Goal: Task Accomplishment & Management: Complete application form

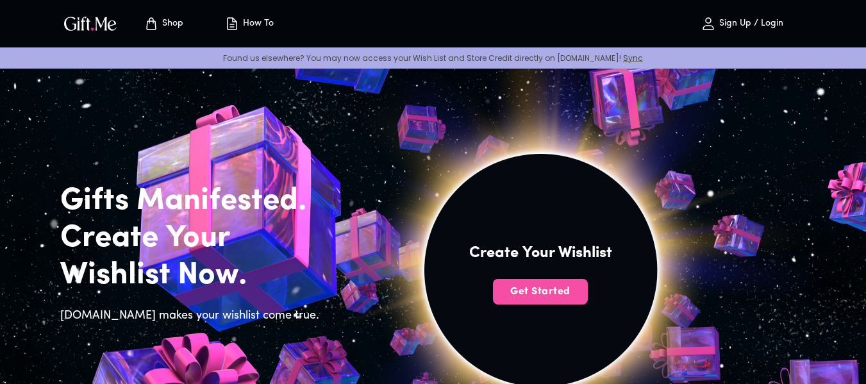
click at [540, 297] on span "Get Started" at bounding box center [540, 292] width 95 height 14
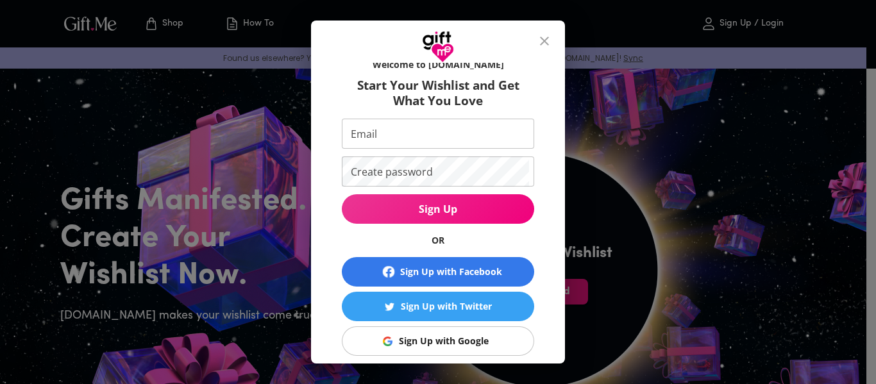
scroll to position [64, 0]
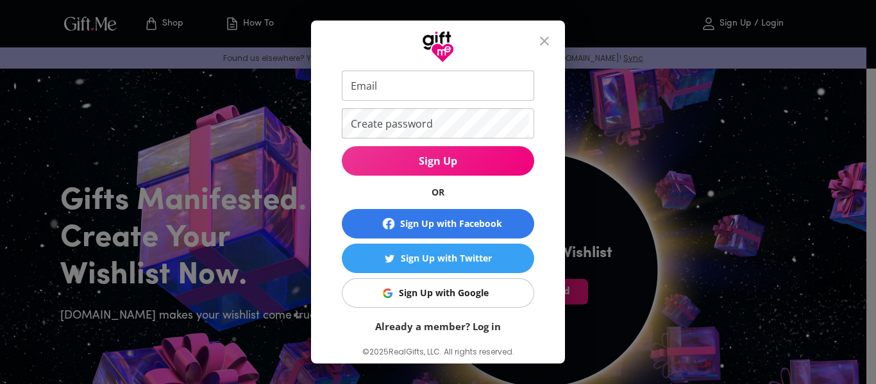
click at [423, 293] on div "Sign Up with Google" at bounding box center [444, 293] width 90 height 14
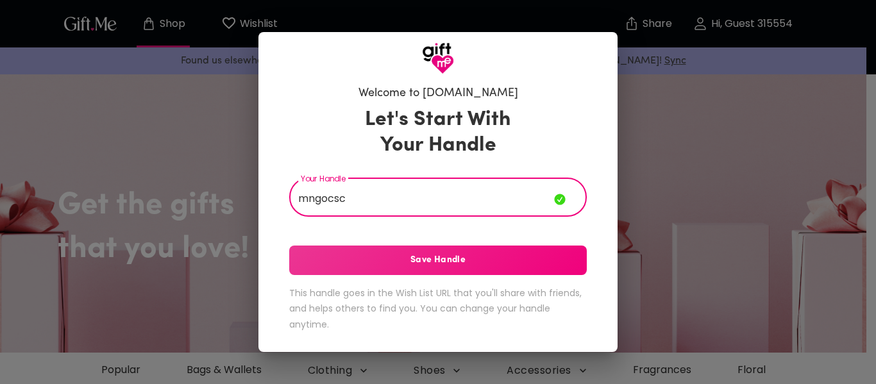
click at [412, 260] on div "Let's Start With Your Handle Your Handle mngocsc Your Handle Save Handle This h…" at bounding box center [437, 221] width 297 height 241
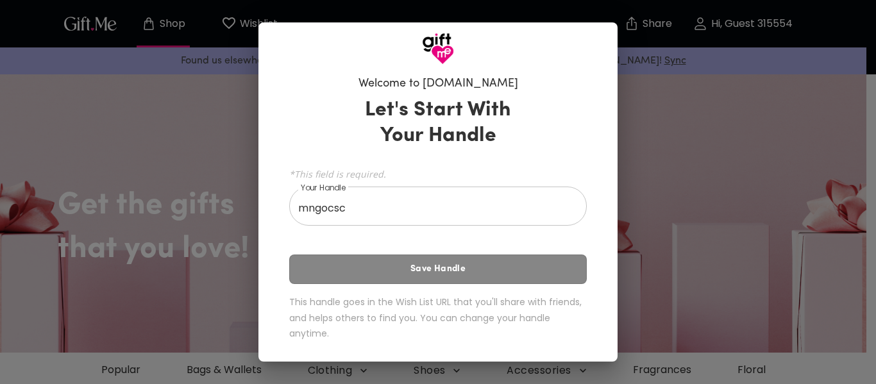
click at [437, 265] on div "Let's Start With Your Handle *This field is required. Your Handle mngocsc Your …" at bounding box center [437, 222] width 297 height 260
click at [365, 204] on input "mngocsc" at bounding box center [430, 208] width 283 height 36
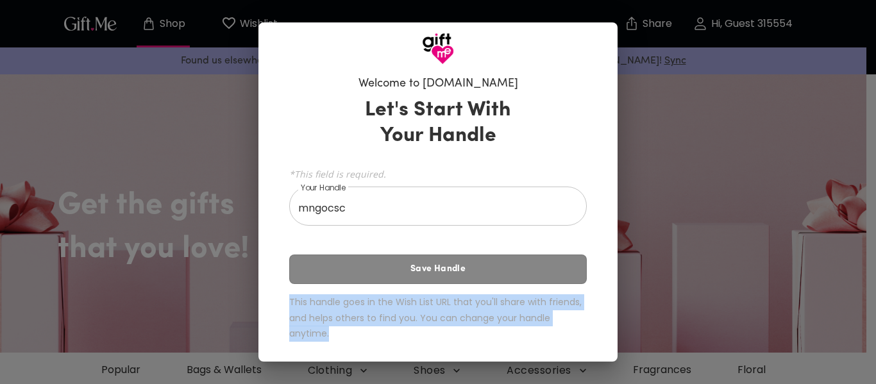
drag, startPoint x: 288, startPoint y: 304, endPoint x: 340, endPoint y: 348, distance: 68.2
click at [340, 348] on div "Welcome to Gift.me Let's Start With Your Handle *This field is required. Your H…" at bounding box center [438, 210] width 318 height 281
click at [423, 355] on img at bounding box center [427, 354] width 17 height 17
click at [672, 167] on div "Welcome to Gift.me Let's Start With Your Handle *This field is required. Your H…" at bounding box center [438, 192] width 876 height 384
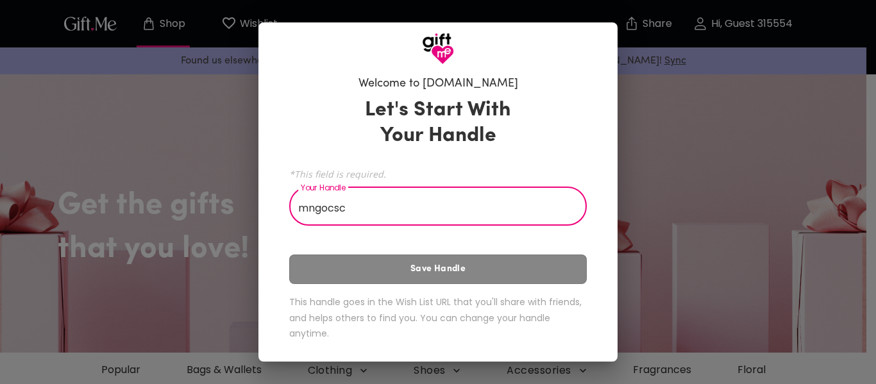
click at [390, 215] on input "mngocsc" at bounding box center [430, 208] width 283 height 36
click at [410, 259] on div "Let's Start With Your Handle *This field is required. Your Handle mngocsc Your …" at bounding box center [437, 222] width 297 height 260
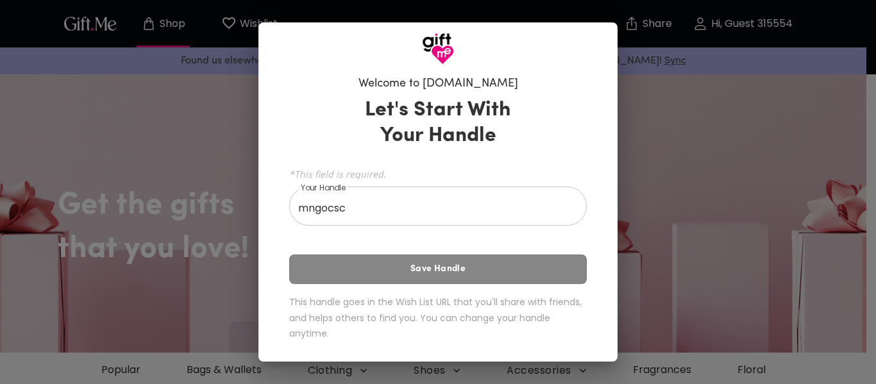
click at [414, 268] on div "Let's Start With Your Handle *This field is required. Your Handle mngocsc Your …" at bounding box center [437, 222] width 297 height 260
drag, startPoint x: 414, startPoint y: 268, endPoint x: 387, endPoint y: 239, distance: 39.5
click at [414, 269] on div "Let's Start With Your Handle *This field is required. Your Handle mngocsc Your …" at bounding box center [437, 222] width 297 height 260
click at [375, 217] on input "mngocsc" at bounding box center [430, 208] width 283 height 36
click at [412, 260] on div "Let's Start With Your Handle *This field is required. Your Handle mngocsc27 You…" at bounding box center [437, 222] width 297 height 260
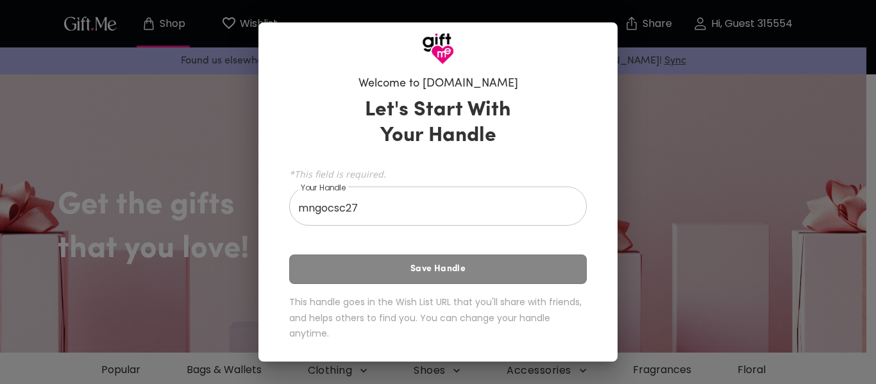
click at [385, 203] on input "mngocsc27" at bounding box center [430, 208] width 283 height 36
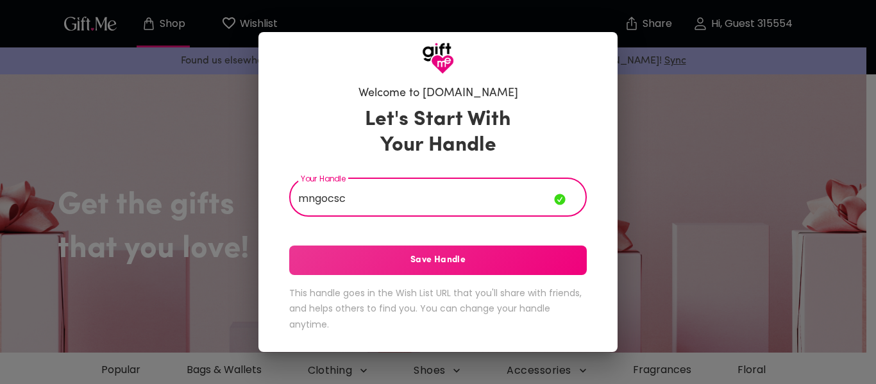
type input "mngocsc"
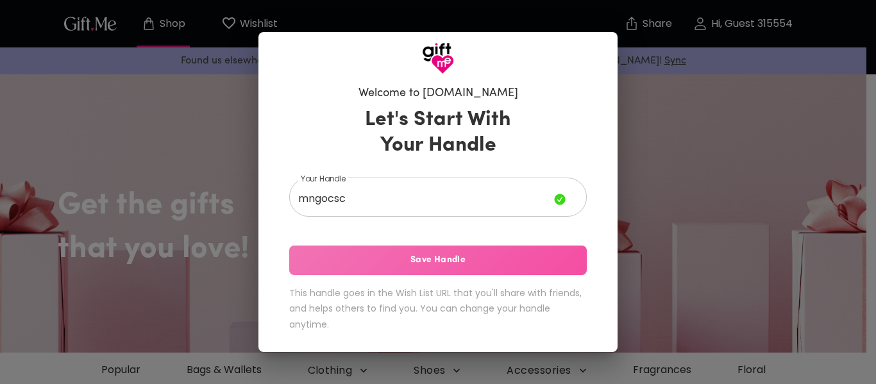
click at [436, 259] on span "Save Handle" at bounding box center [437, 260] width 297 height 14
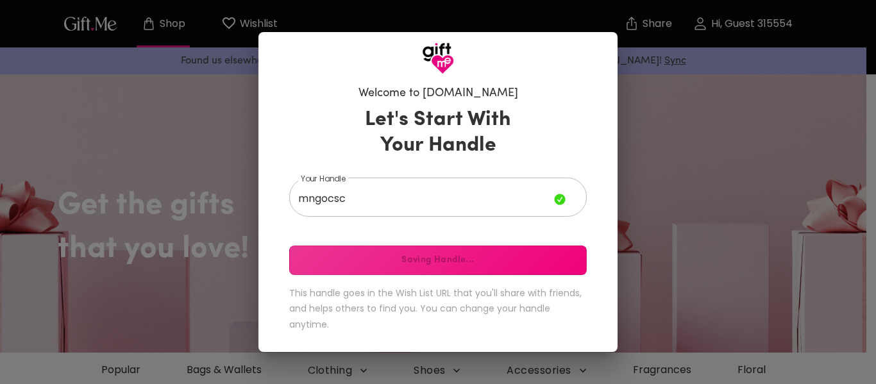
click at [673, 150] on div "Welcome to Gift.me Let's Start With Your Handle Your Handle mngocsc Your Handle…" at bounding box center [438, 192] width 876 height 384
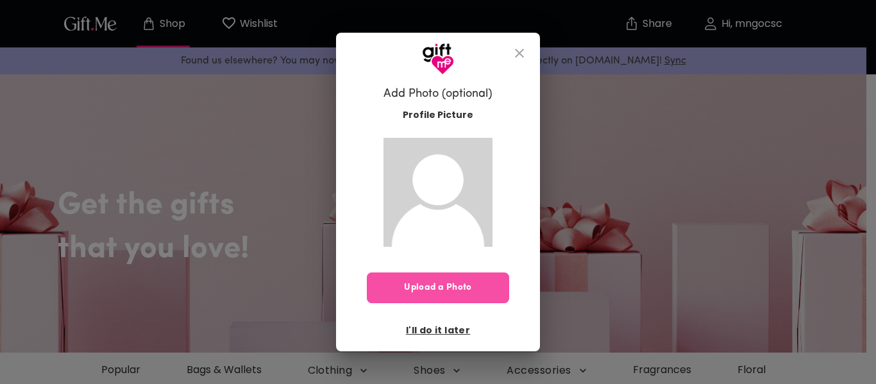
click at [444, 285] on span "Upload a Photo" at bounding box center [438, 288] width 142 height 14
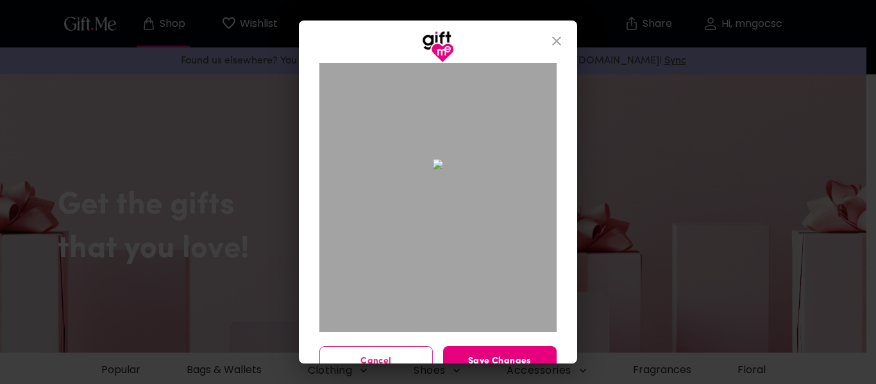
scroll to position [93, 0]
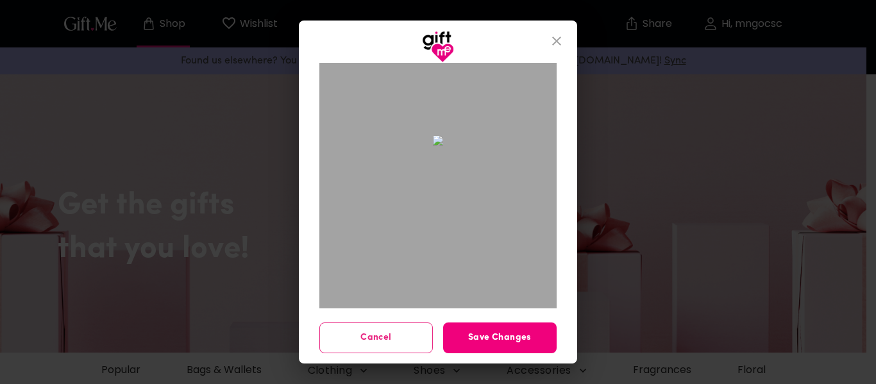
click at [496, 339] on span "Save Changes" at bounding box center [499, 338] width 113 height 14
click at [560, 45] on icon "close" at bounding box center [556, 40] width 15 height 15
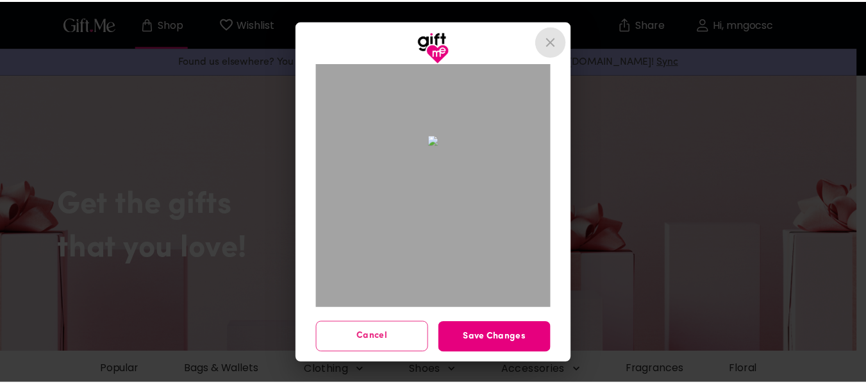
scroll to position [0, 0]
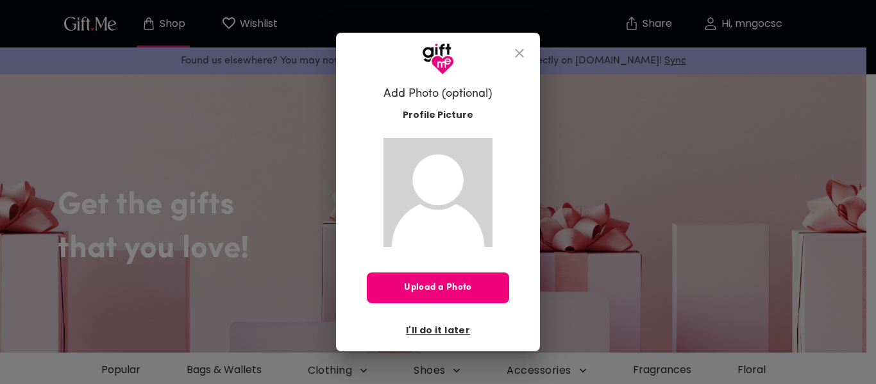
click at [448, 290] on span "Upload a Photo" at bounding box center [438, 288] width 142 height 14
click at [515, 49] on icon "close" at bounding box center [519, 53] width 15 height 15
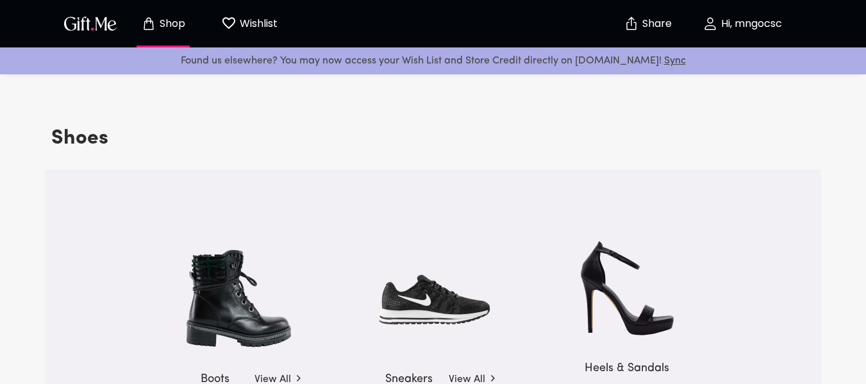
scroll to position [1988, 0]
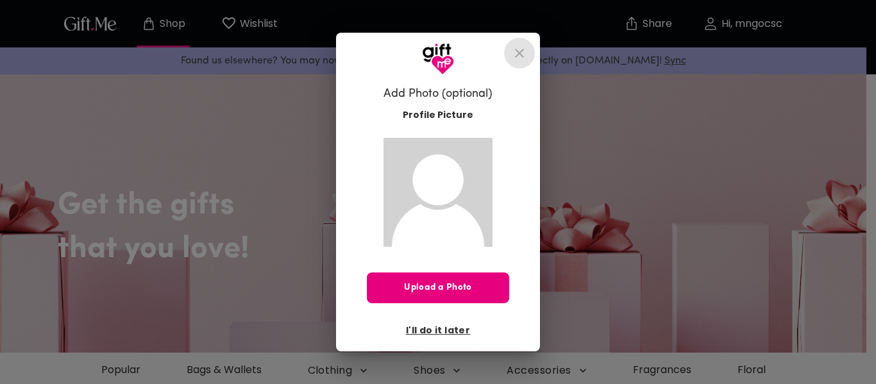
drag, startPoint x: 519, startPoint y: 56, endPoint x: 362, endPoint y: 3, distance: 165.6
click at [519, 56] on icon "close" at bounding box center [519, 53] width 9 height 9
